Goal: Information Seeking & Learning: Learn about a topic

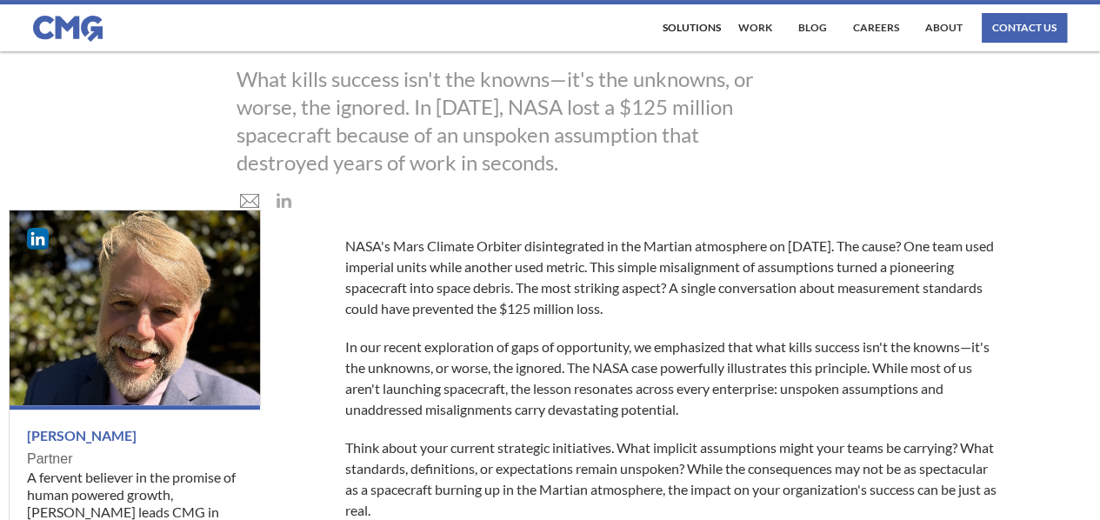
scroll to position [263, 0]
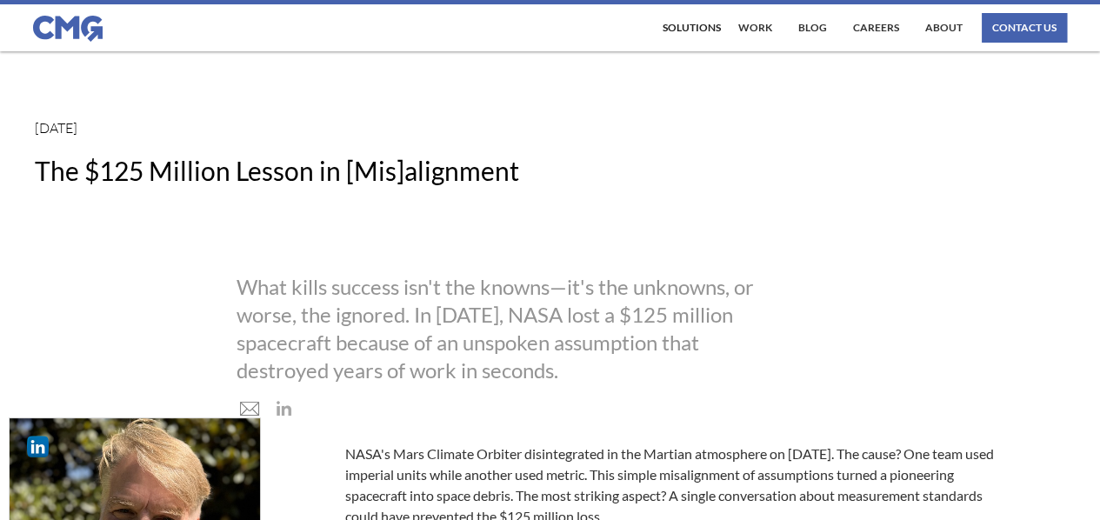
scroll to position [0, 0]
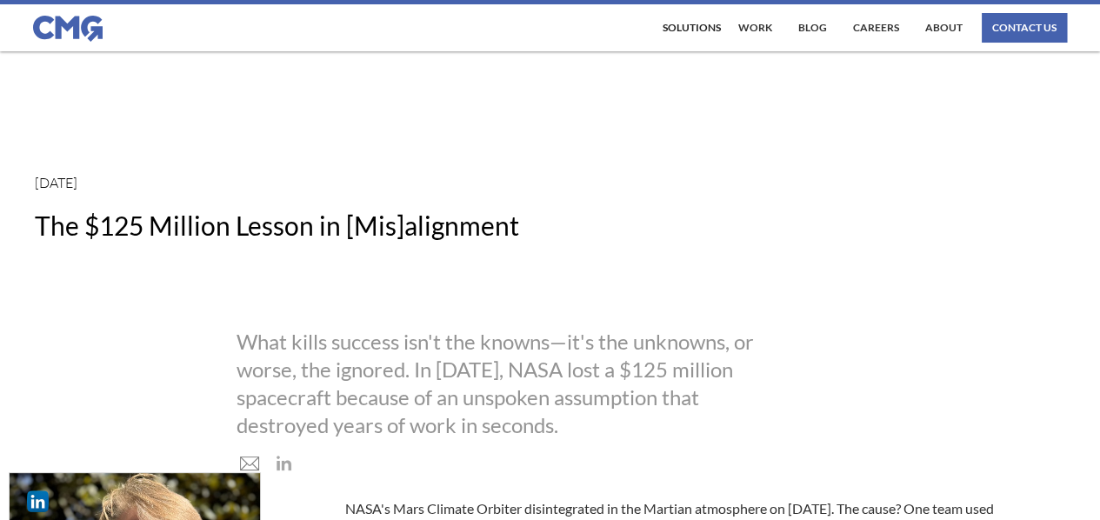
click at [831, 21] on link "Blog" at bounding box center [812, 28] width 37 height 30
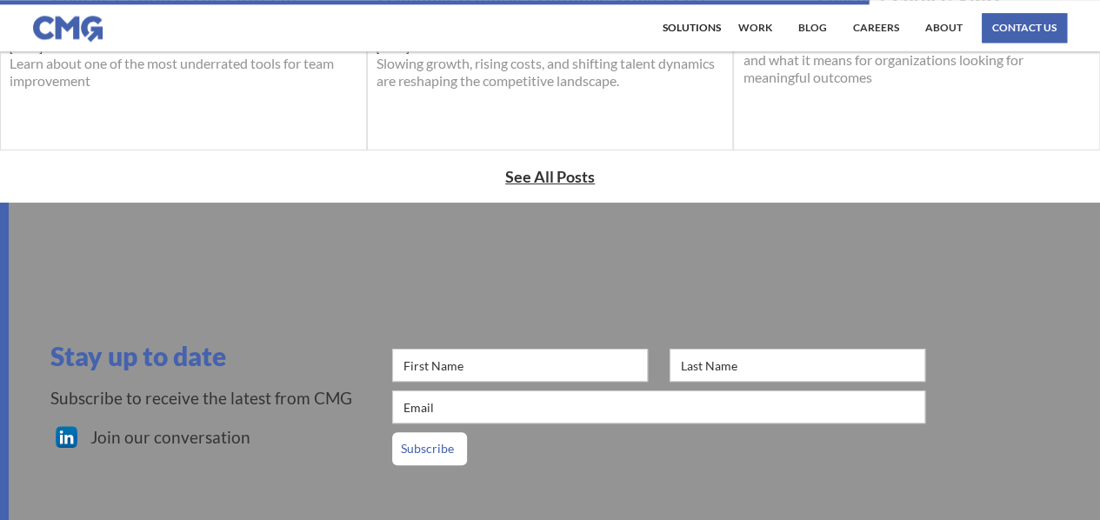
scroll to position [1016, 0]
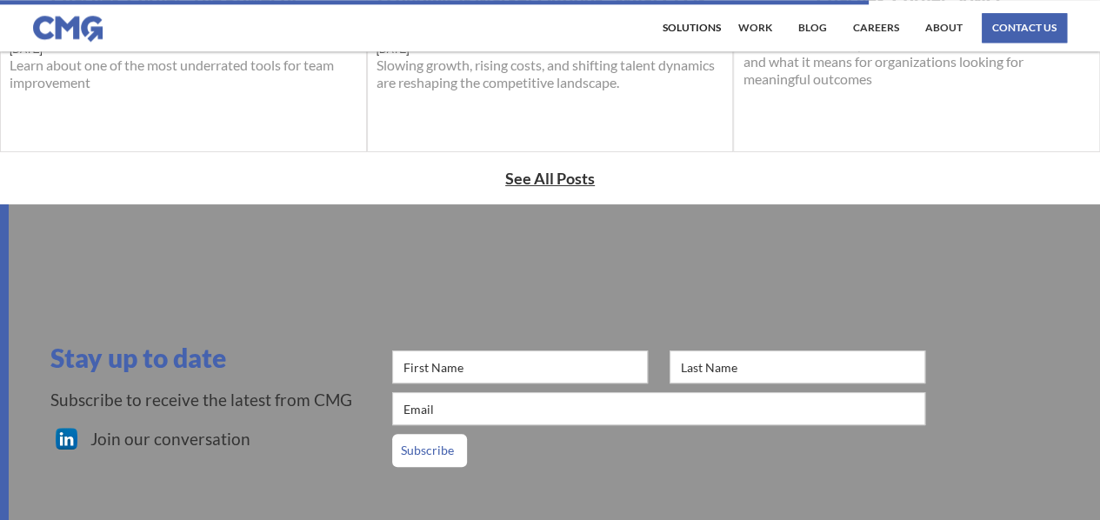
click at [569, 177] on strong "See All Posts" at bounding box center [550, 178] width 90 height 19
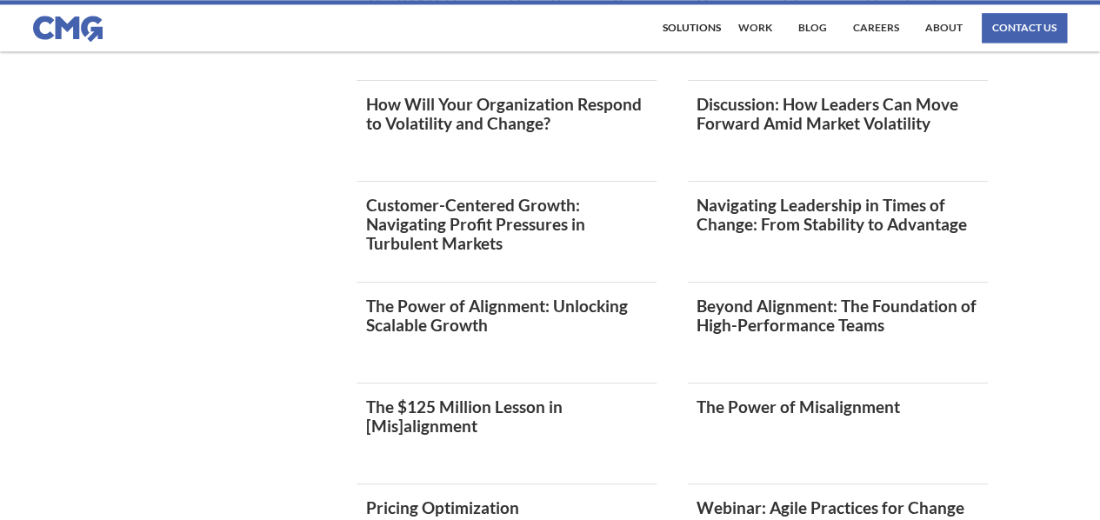
scroll to position [1205, 0]
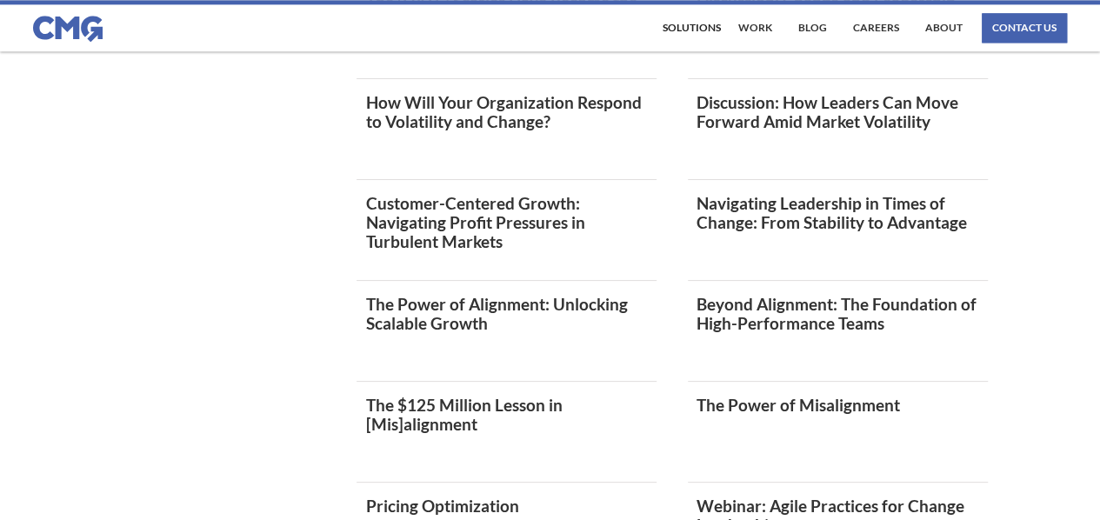
click at [753, 403] on link "The Power of Misalignment" at bounding box center [837, 405] width 283 height 19
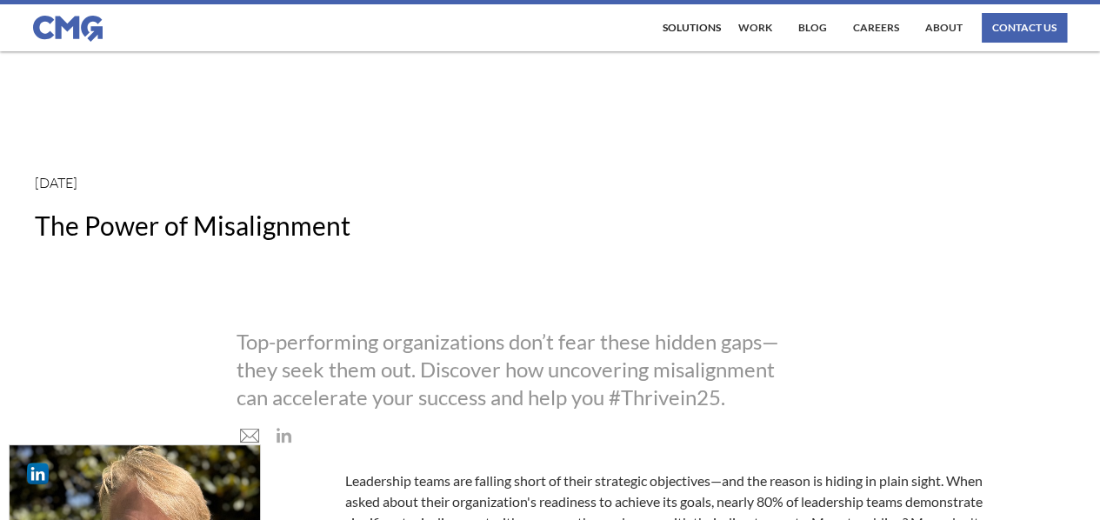
click at [421, 348] on div "Top-performing organizations don’t fear these hidden gaps—they seek them out. D…" at bounding box center [512, 369] width 550 height 83
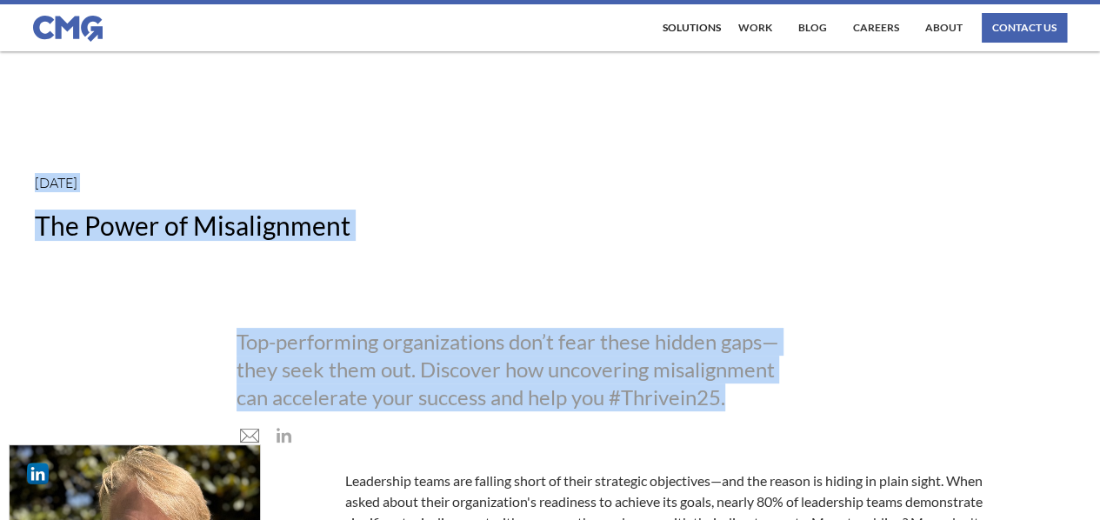
drag, startPoint x: 30, startPoint y: 183, endPoint x: 736, endPoint y: 410, distance: 741.6
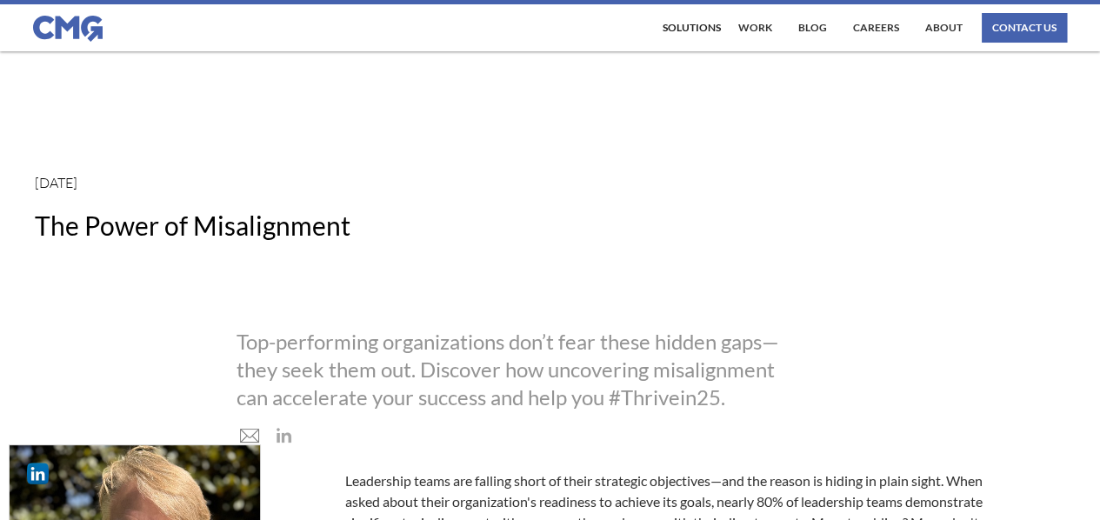
click at [769, 426] on div "X Close Email Address* Download White Paper Thank you! You can download a PDF v…" at bounding box center [550, 386] width 1100 height 117
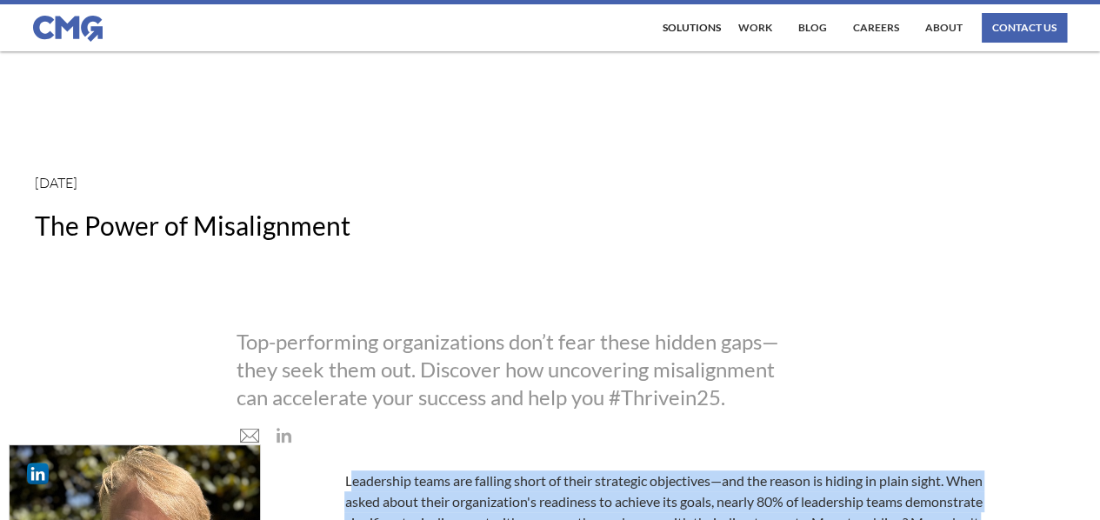
drag, startPoint x: 386, startPoint y: 312, endPoint x: 351, endPoint y: 467, distance: 158.6
copy div "Loremipsum dolor sit ametcon adipi el seddo eiusmodte incididunt—utl etd magnaa…"
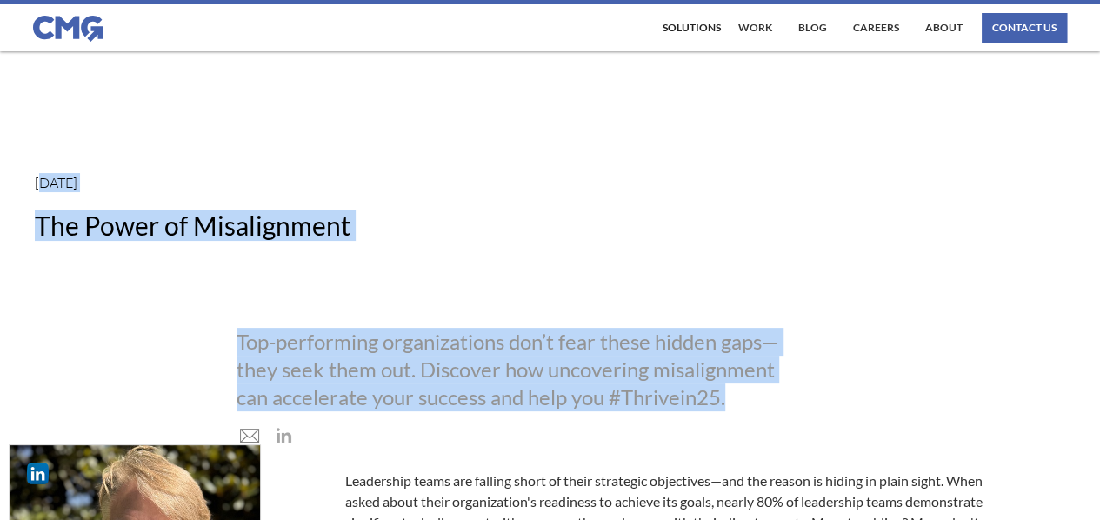
drag, startPoint x: 40, startPoint y: 178, endPoint x: 720, endPoint y: 401, distance: 715.5
copy body "anuary 9, 2025 The Power of Misalignment X Close Email Address* Thank you! You …"
click at [435, 213] on h1 "The Power of Misalignment" at bounding box center [550, 225] width 1100 height 31
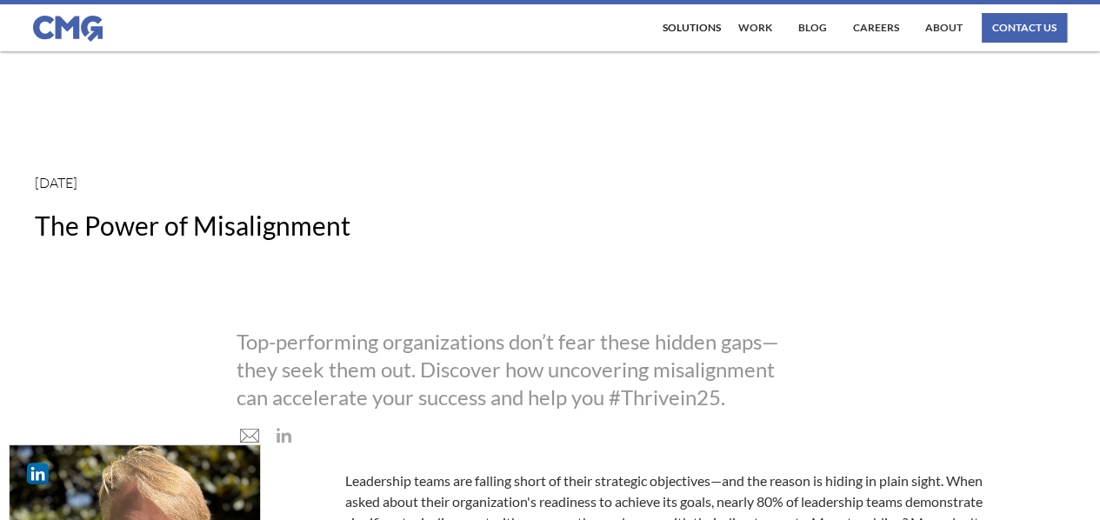
click at [269, 229] on h1 "The Power of Misalignment" at bounding box center [550, 225] width 1100 height 31
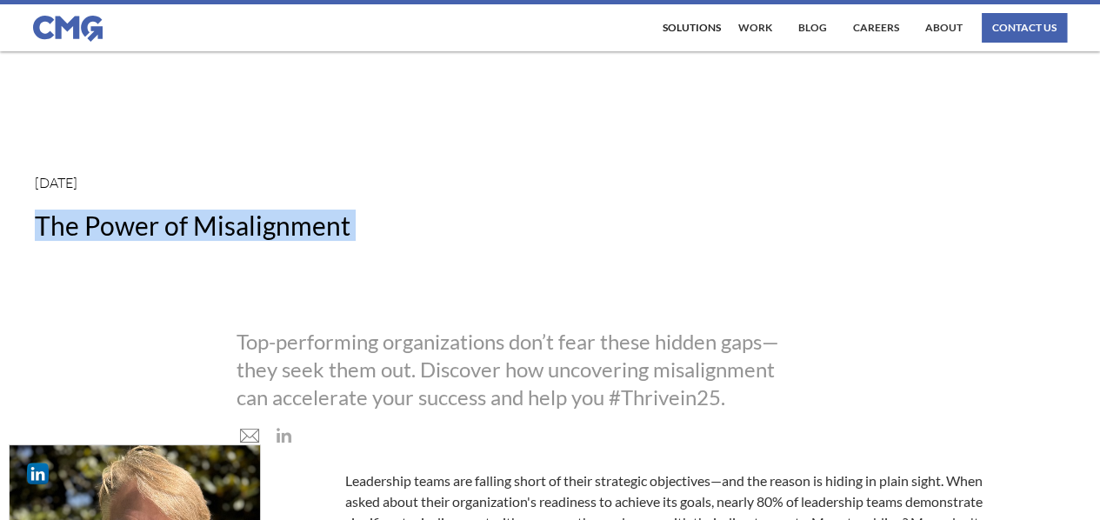
click at [269, 229] on h1 "The Power of Misalignment" at bounding box center [550, 225] width 1100 height 31
copy body "The Power of Misalignment X Close Email Address* Thank you! You can download a …"
